Goal: Navigation & Orientation: Find specific page/section

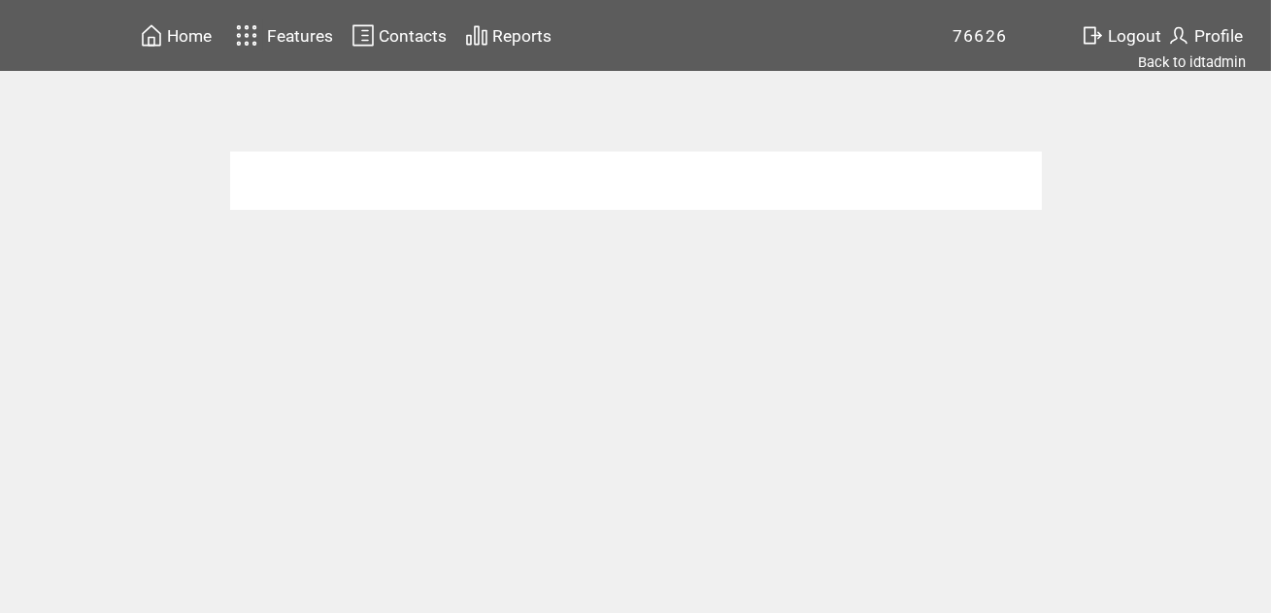
click at [184, 38] on span "Home" at bounding box center [189, 35] width 45 height 19
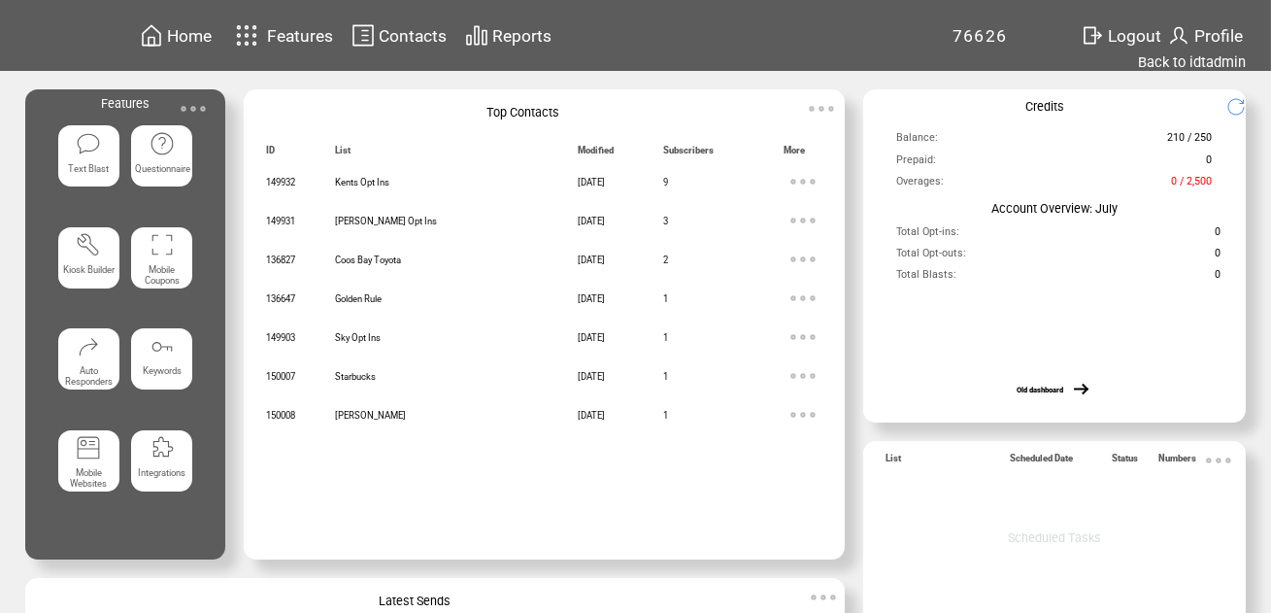
click at [194, 108] on img at bounding box center [193, 108] width 39 height 39
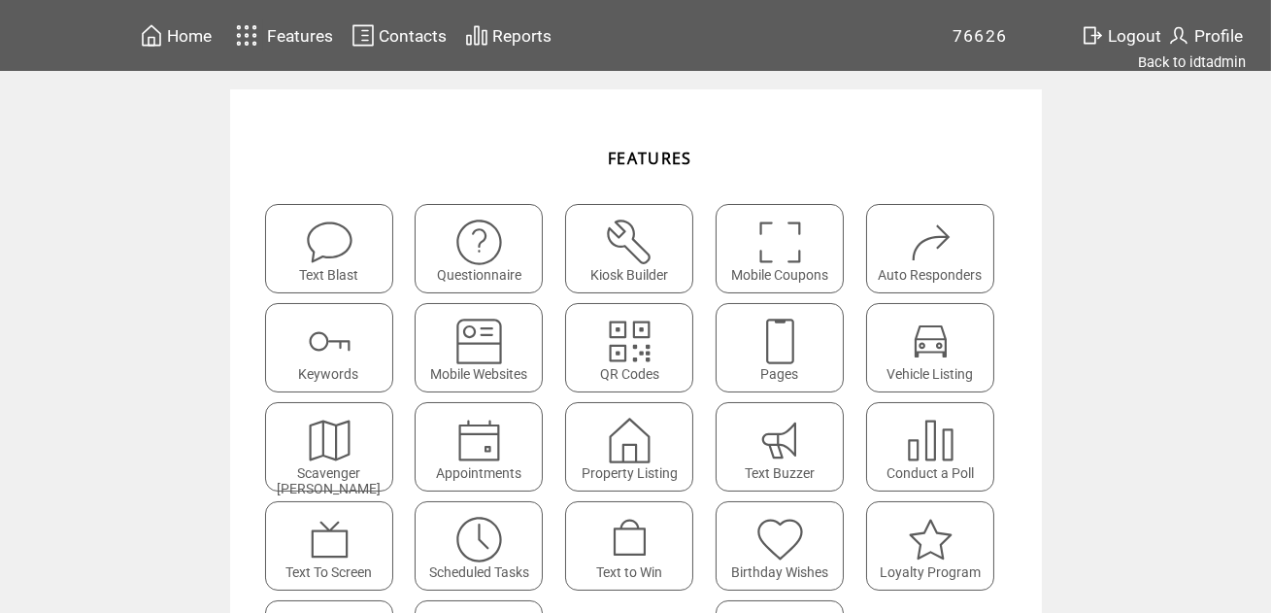
scroll to position [6, 0]
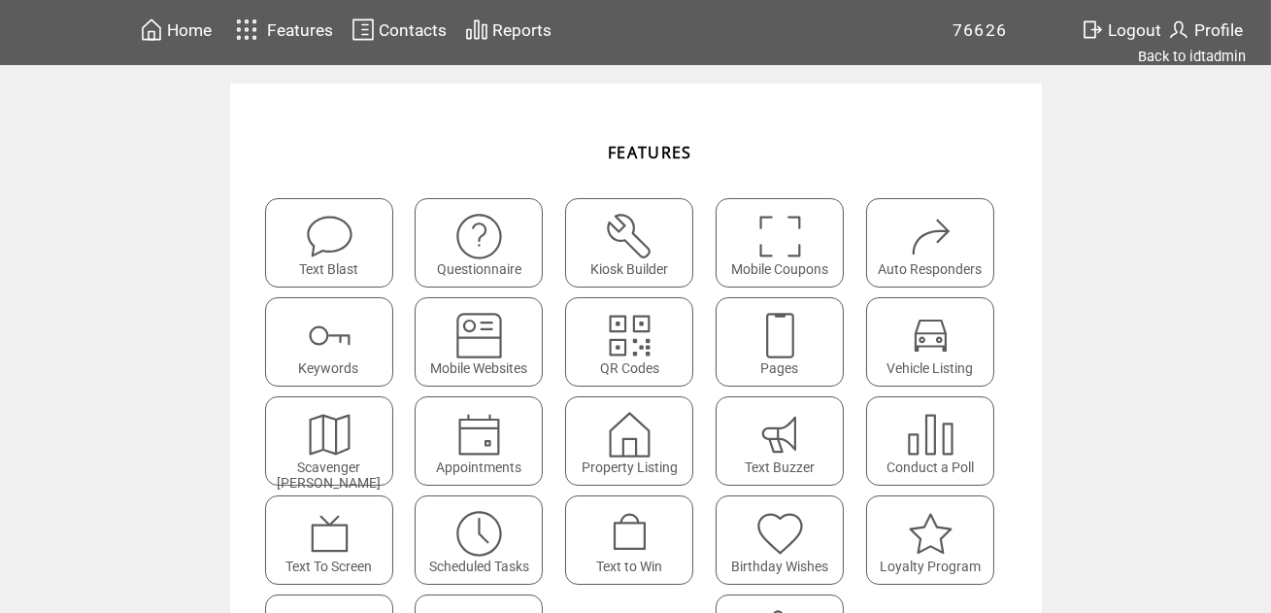
click at [185, 28] on span "Home" at bounding box center [189, 29] width 45 height 19
